Goal: Task Accomplishment & Management: Manage account settings

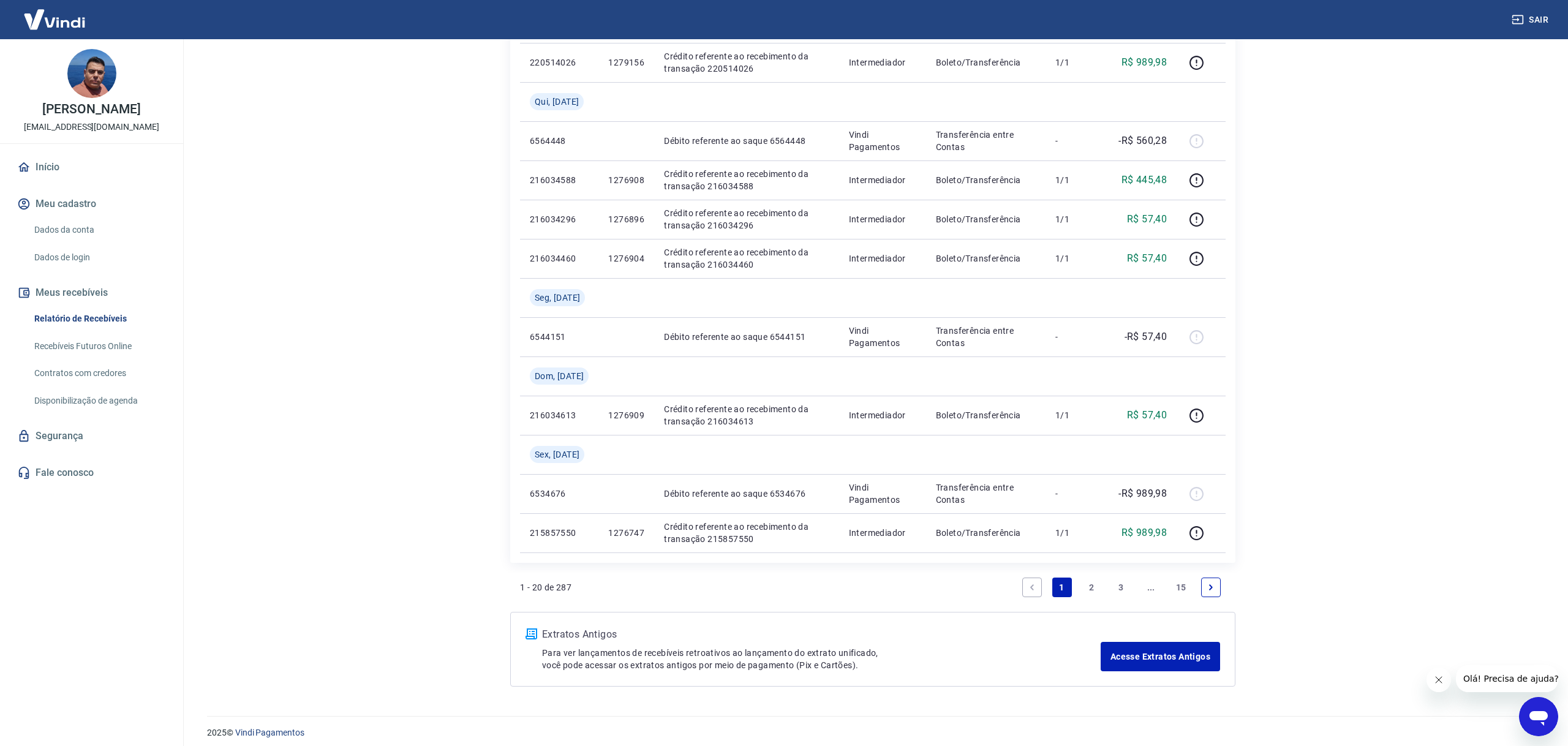
scroll to position [920, 0]
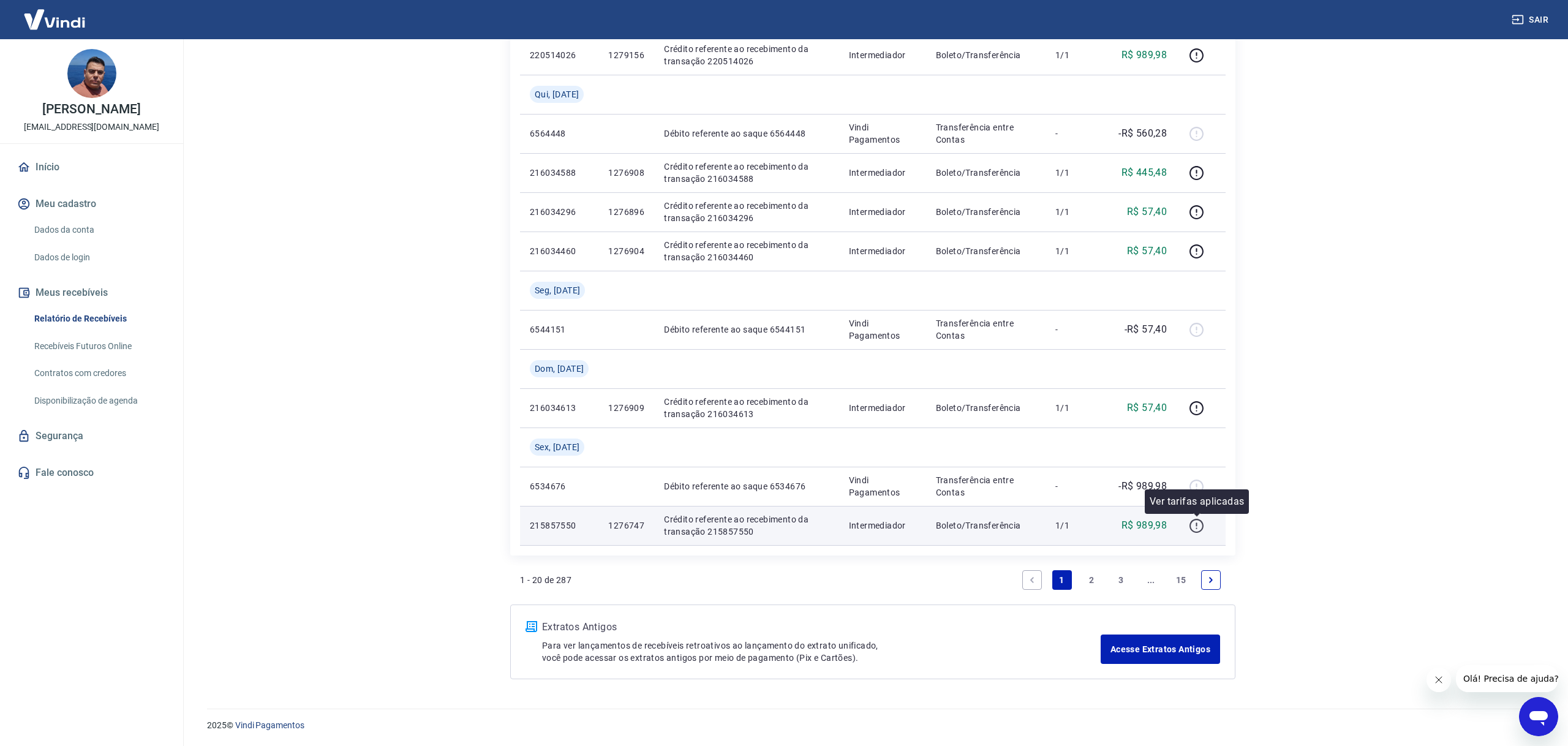
click at [1202, 525] on icon "button" at bounding box center [1196, 525] width 15 height 15
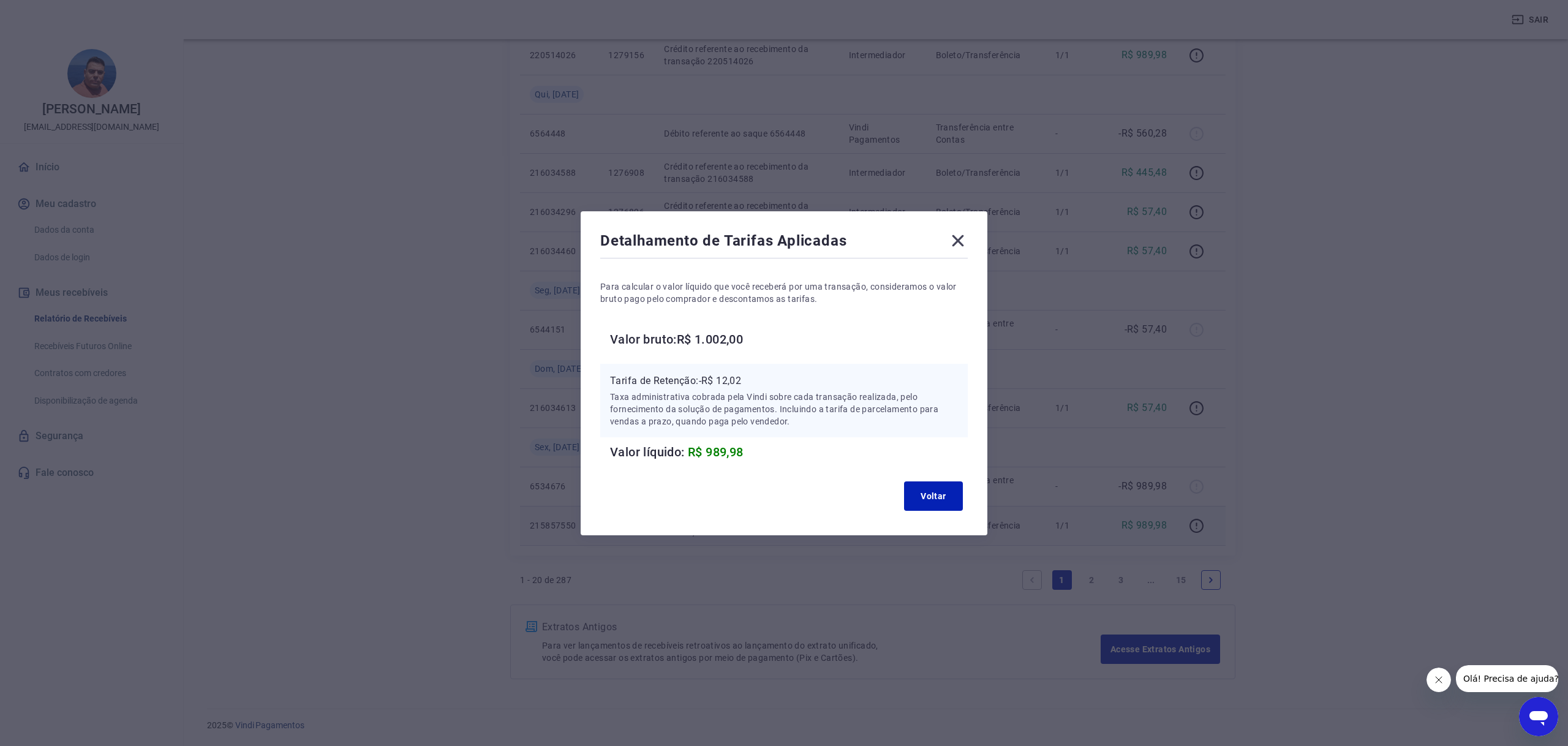
click at [963, 233] on icon at bounding box center [958, 240] width 20 height 20
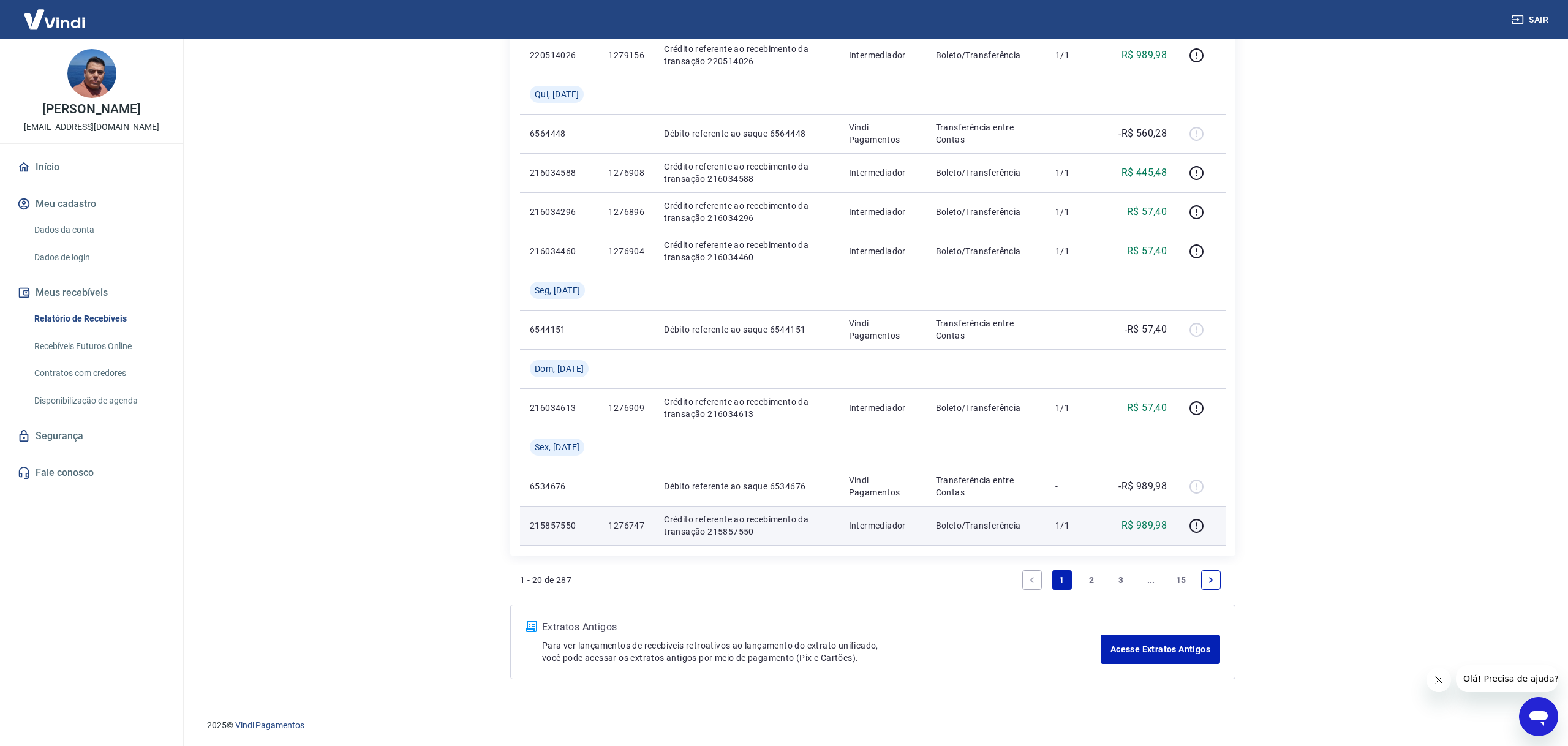
click at [1205, 579] on link "Next page" at bounding box center [1211, 580] width 20 height 20
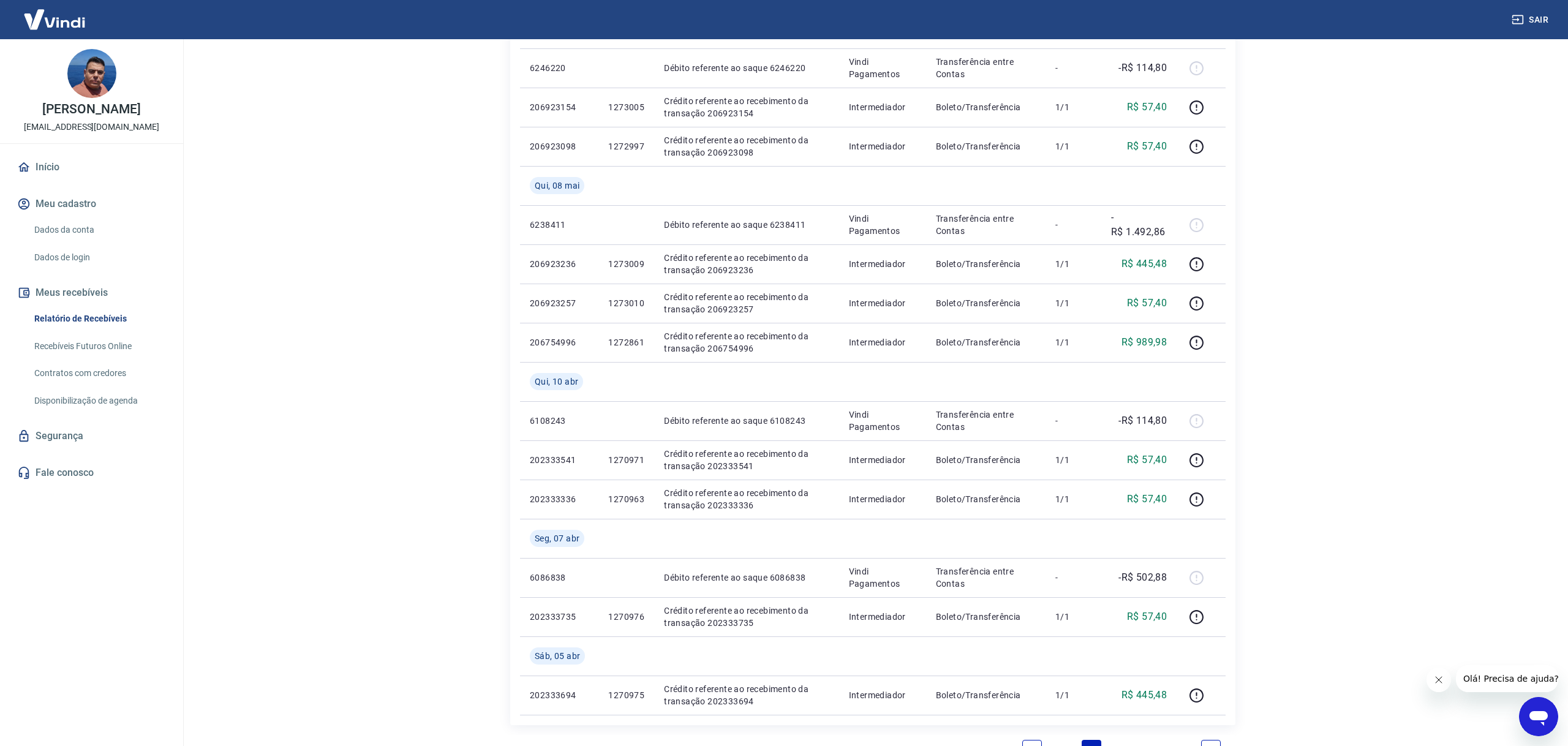
scroll to position [842, 0]
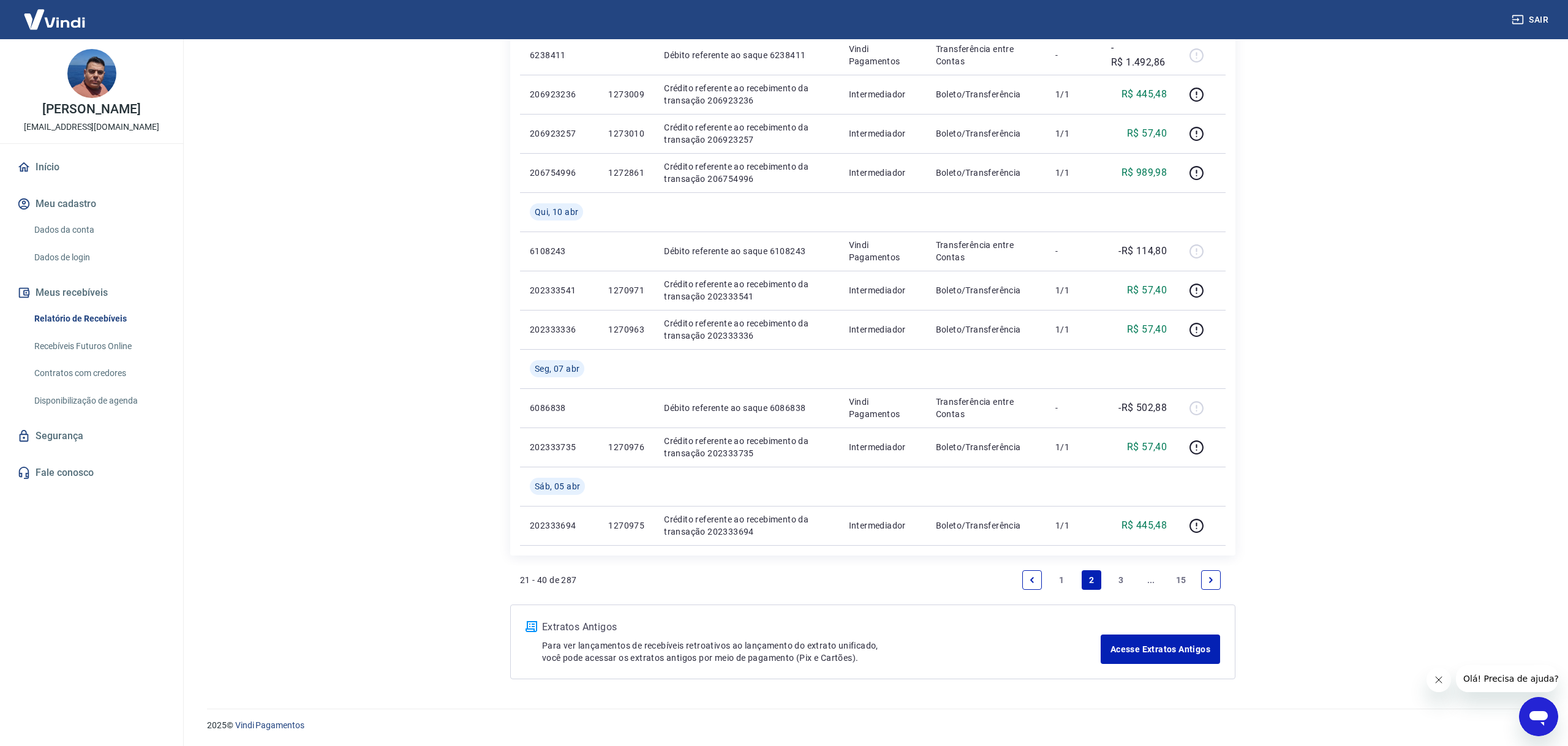
click at [1035, 580] on icon "Previous page" at bounding box center [1031, 579] width 8 height 8
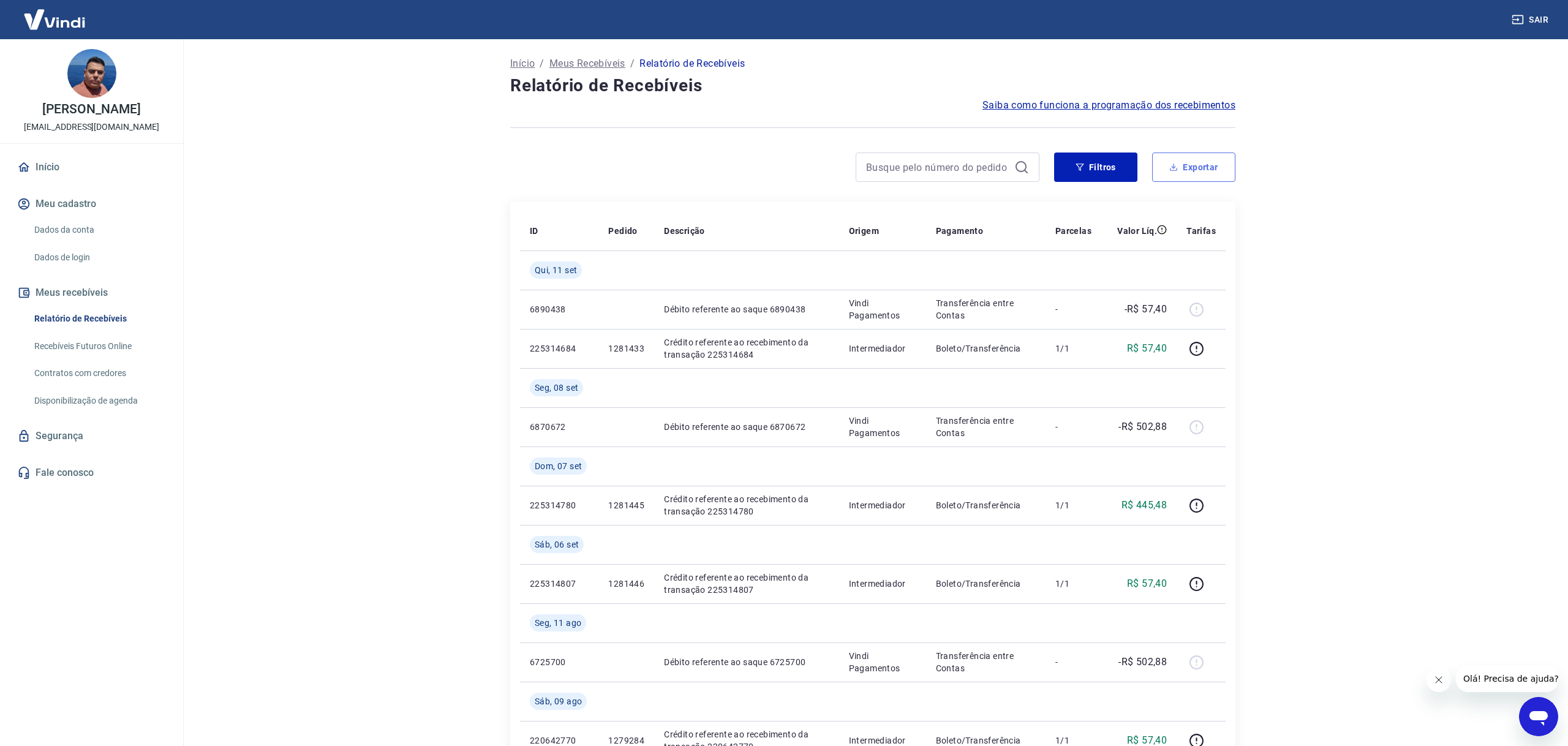
click at [1167, 171] on button "Exportar" at bounding box center [1193, 167] width 83 height 29
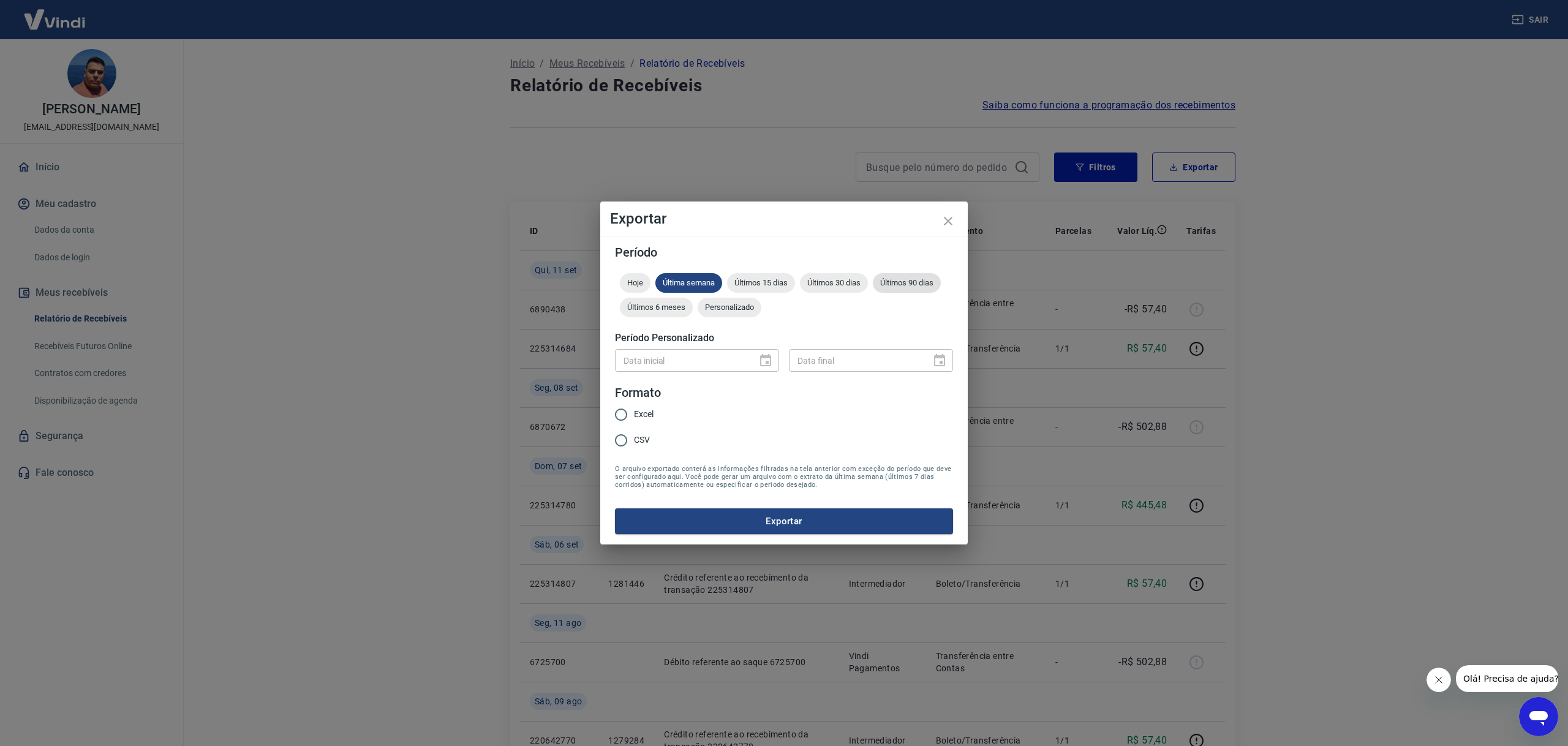
click at [893, 283] on span "Últimos 90 dias" at bounding box center [907, 283] width 68 height 9
click at [625, 413] on input "Excel" at bounding box center [621, 414] width 26 height 26
radio input "true"
click at [655, 307] on span "Últimos 6 meses" at bounding box center [656, 307] width 73 height 9
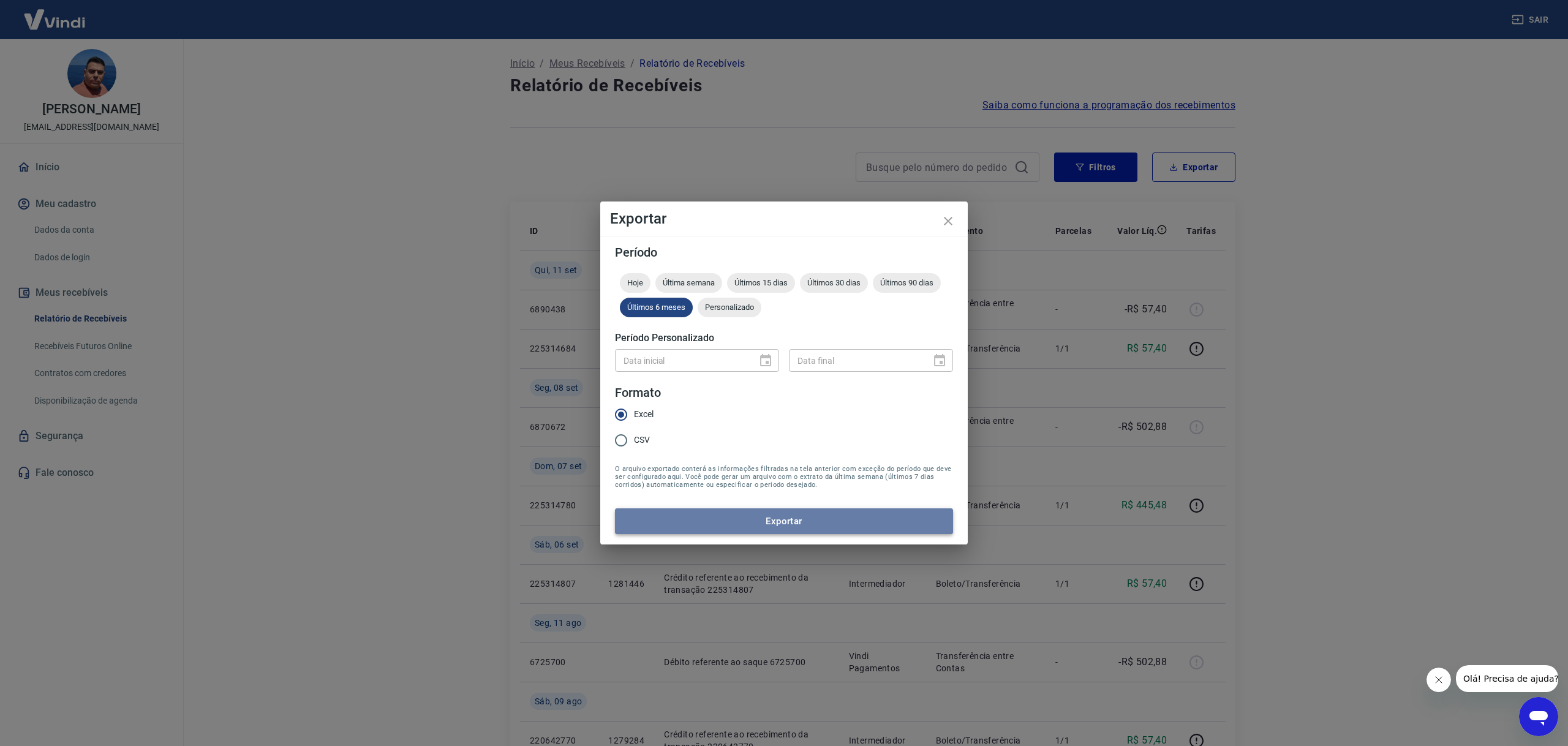
click at [755, 515] on button "Exportar" at bounding box center [784, 521] width 338 height 26
